Goal: Information Seeking & Learning: Learn about a topic

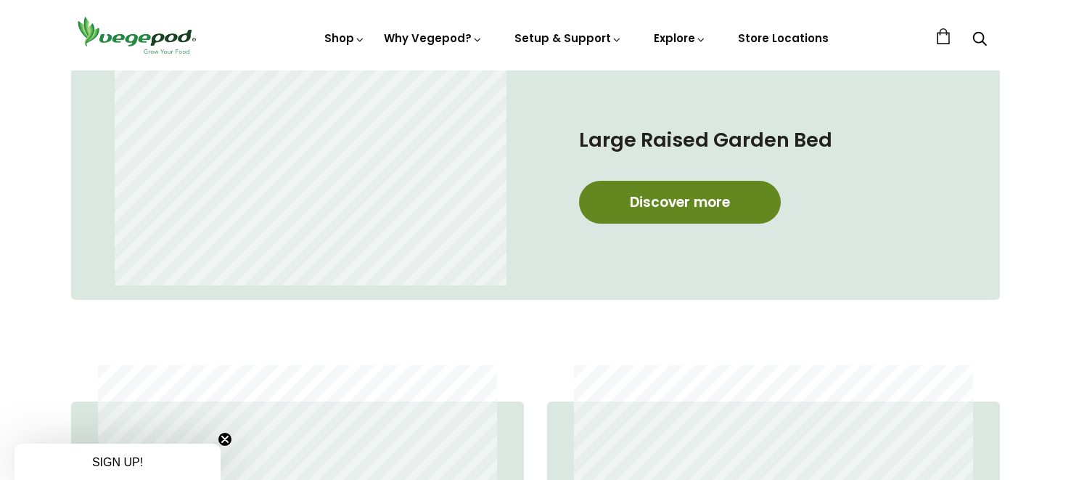
scroll to position [0, 1279]
click at [707, 202] on link "Discover more" at bounding box center [680, 202] width 202 height 43
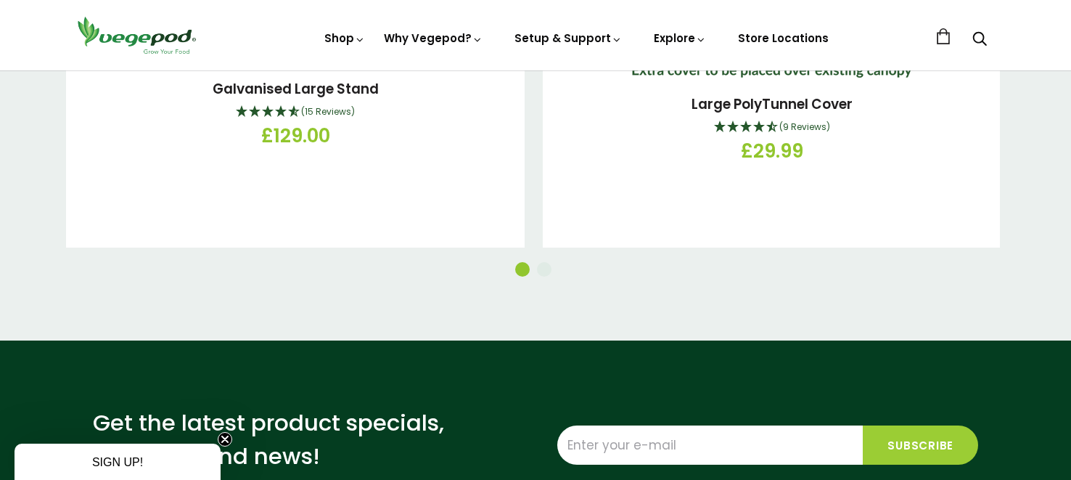
scroll to position [2481, 0]
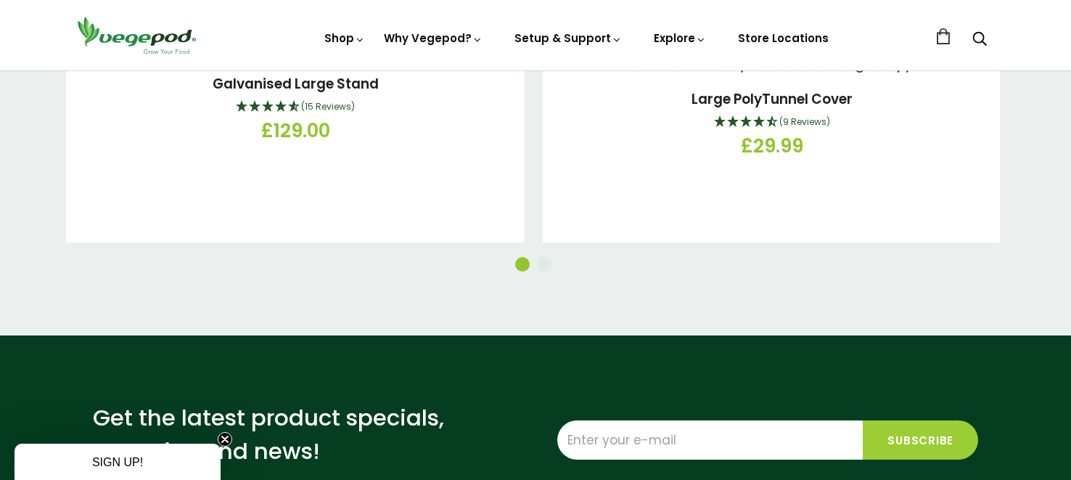
click at [108, 335] on div "Get the latest product specials, grow tips and news! Subscribe" at bounding box center [535, 439] width 929 height 209
